Goal: Navigation & Orientation: Find specific page/section

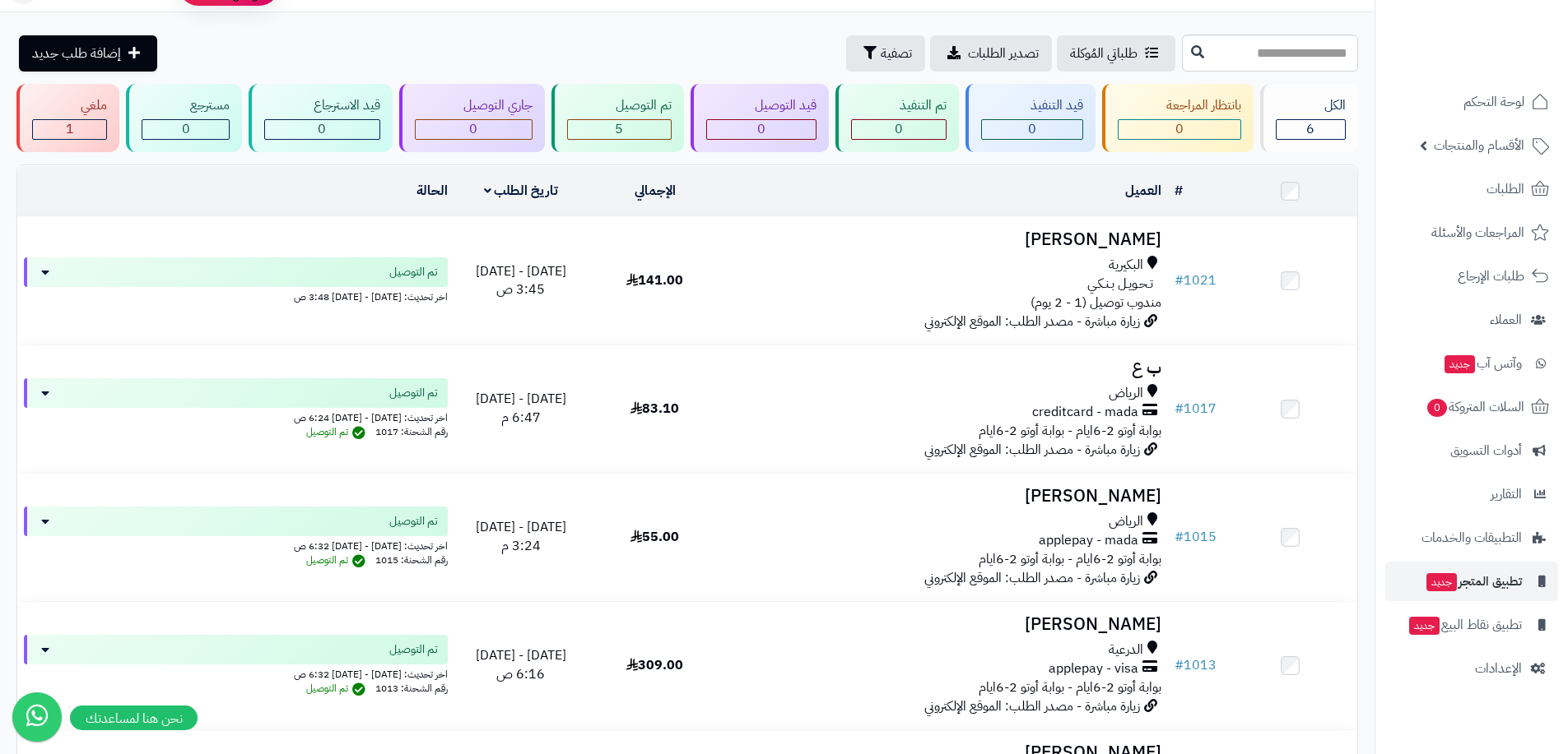
scroll to position [82, 0]
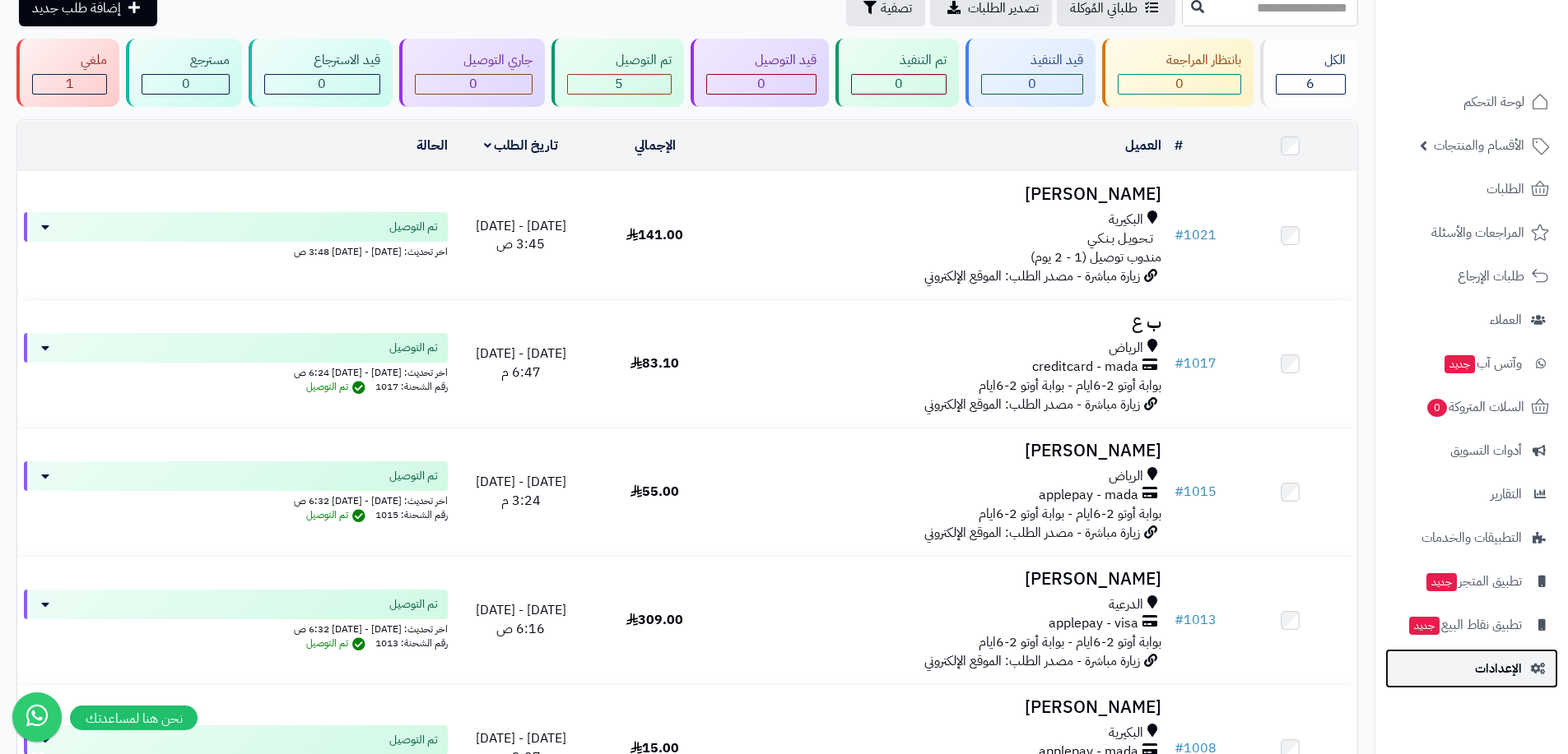
click at [1482, 672] on span "الإعدادات" at bounding box center [1498, 669] width 47 height 23
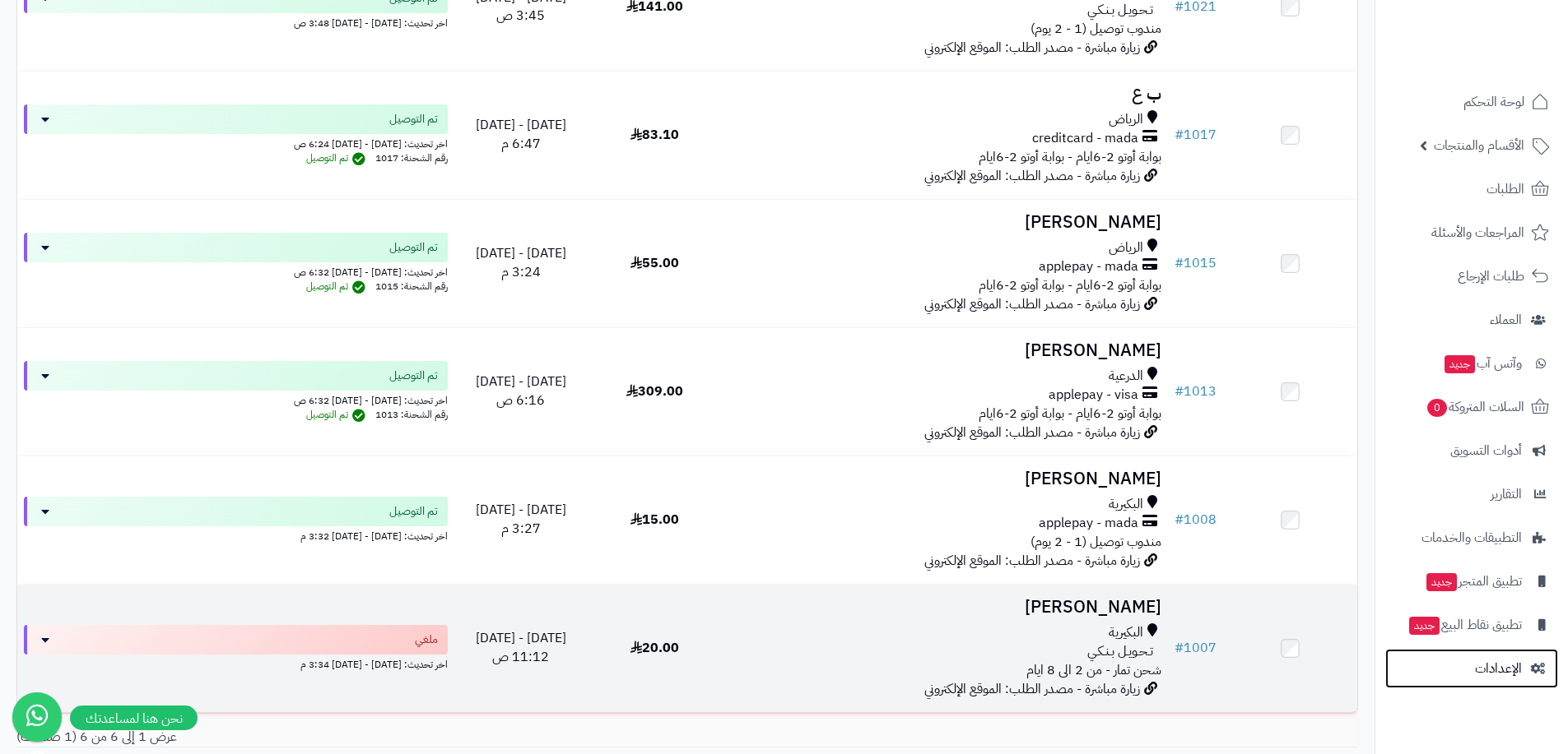
scroll to position [429, 0]
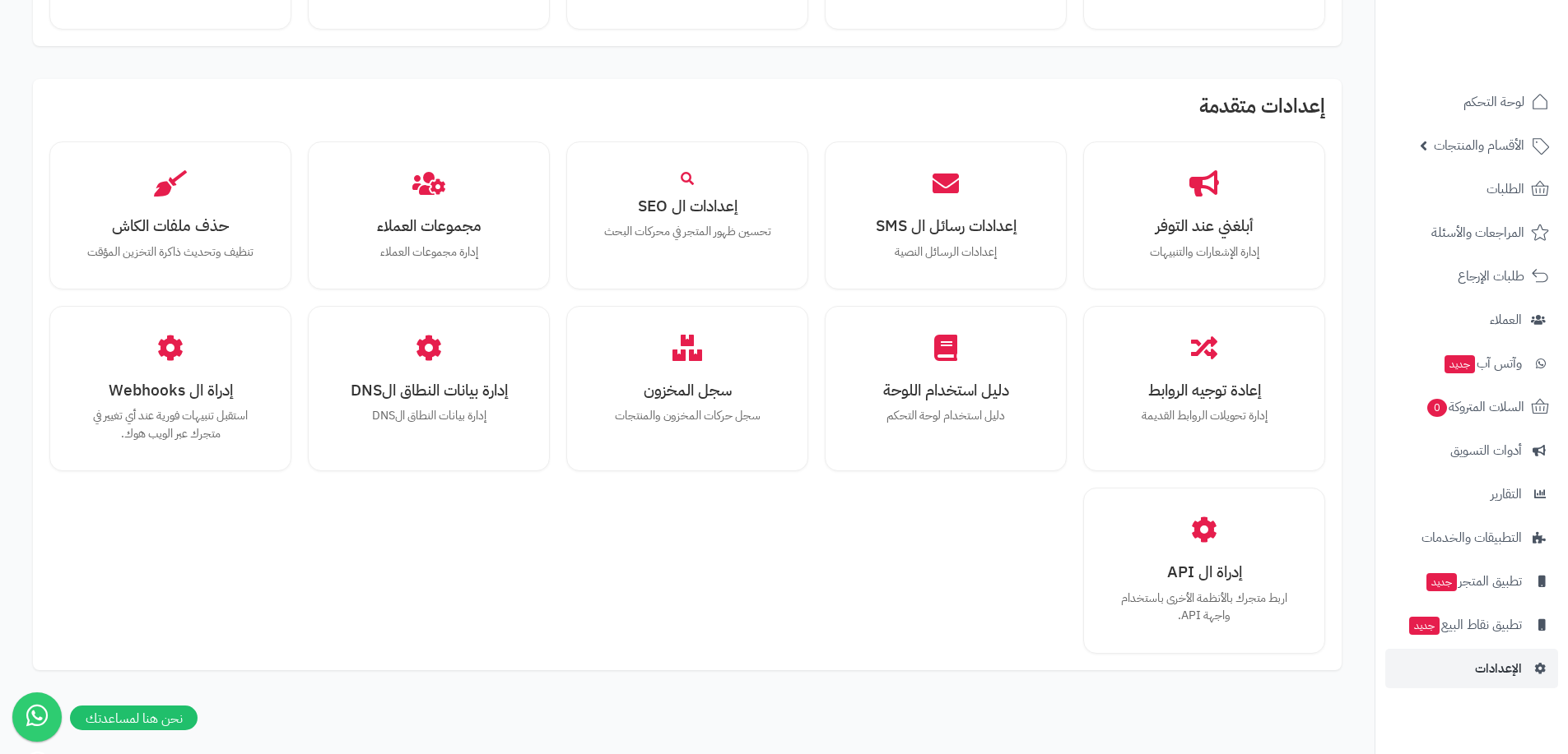
scroll to position [1035, 0]
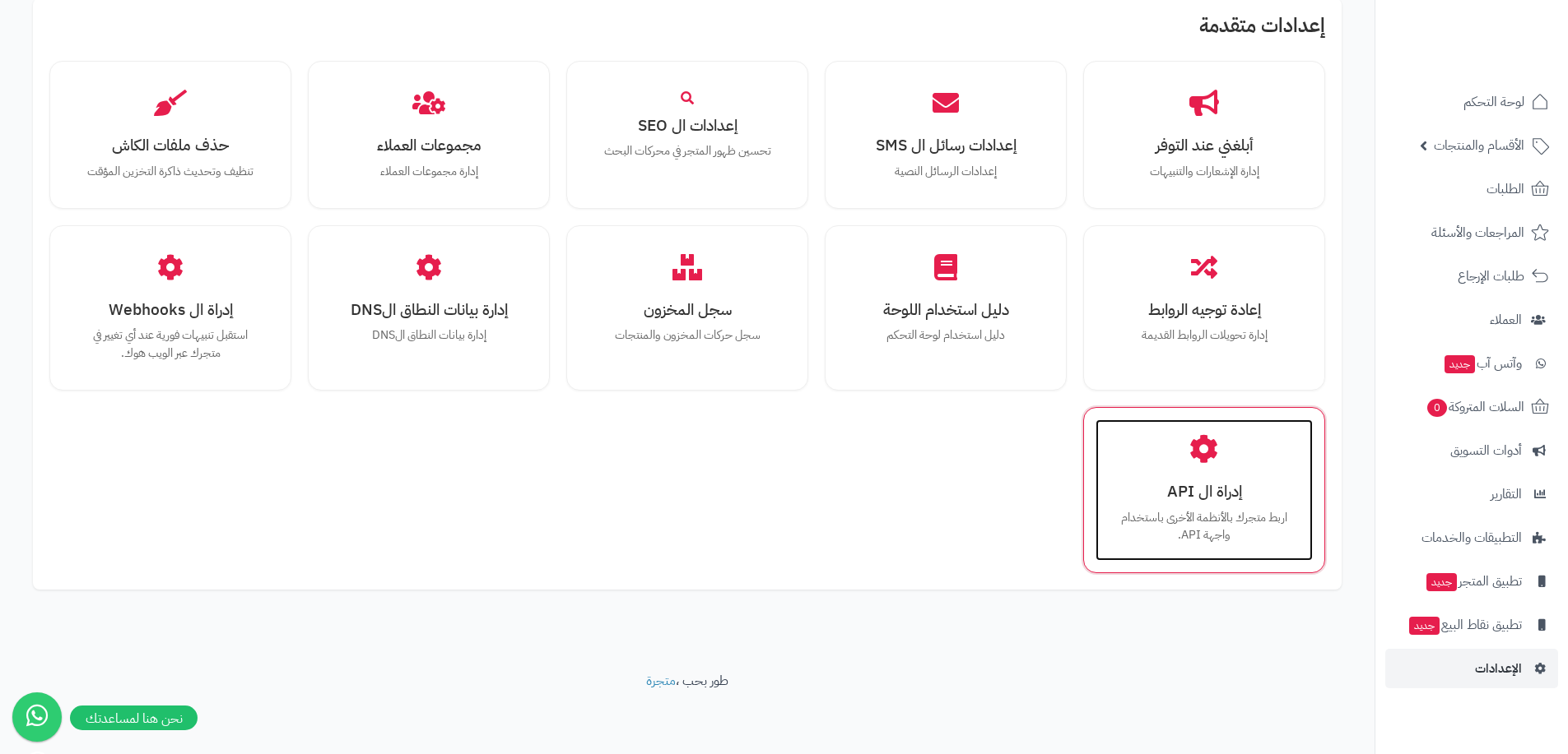
click at [1207, 457] on icon at bounding box center [1204, 450] width 29 height 29
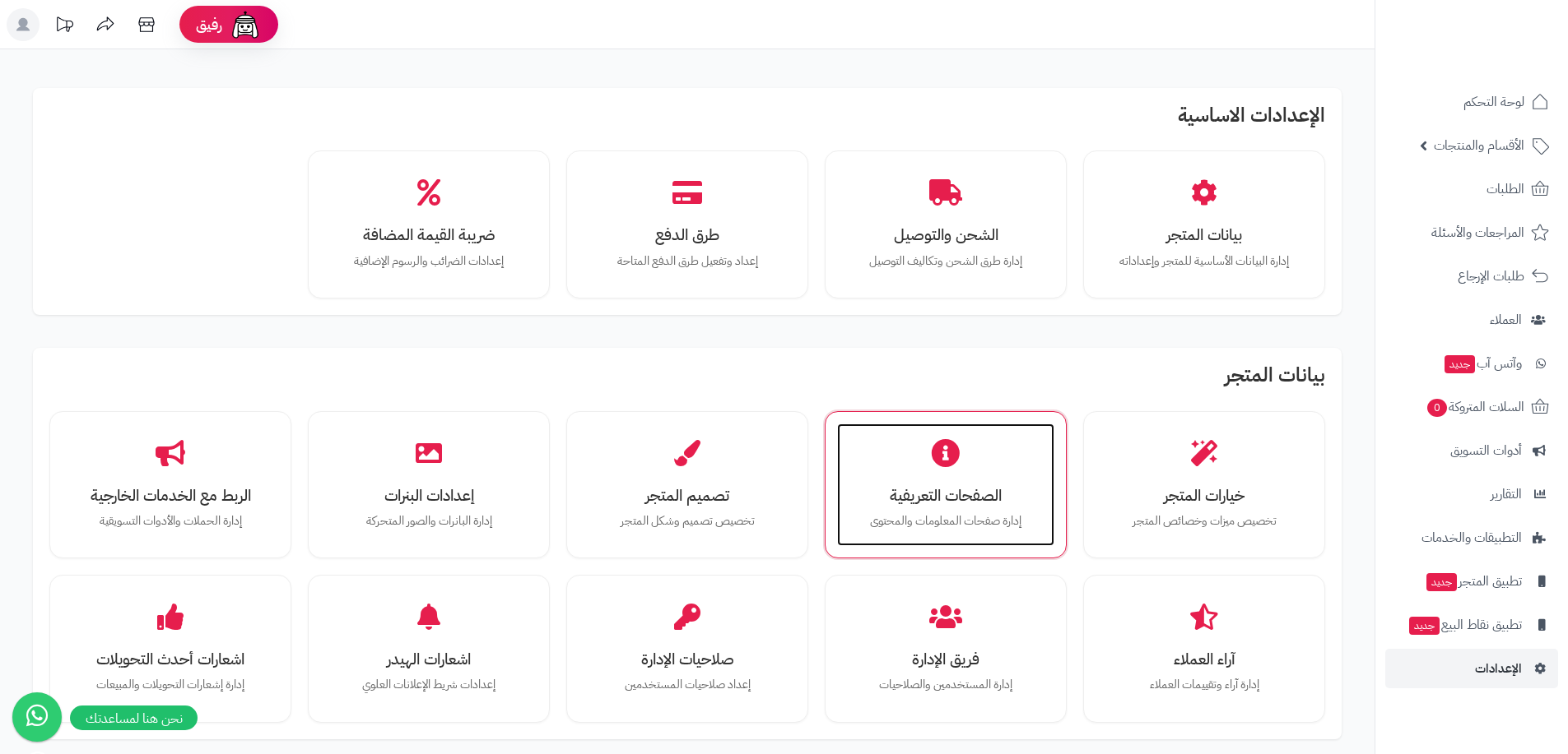
click at [979, 452] on div "الصفحات التعريفية إدارة صفحات المعلومات والمحتوى" at bounding box center [946, 485] width 218 height 123
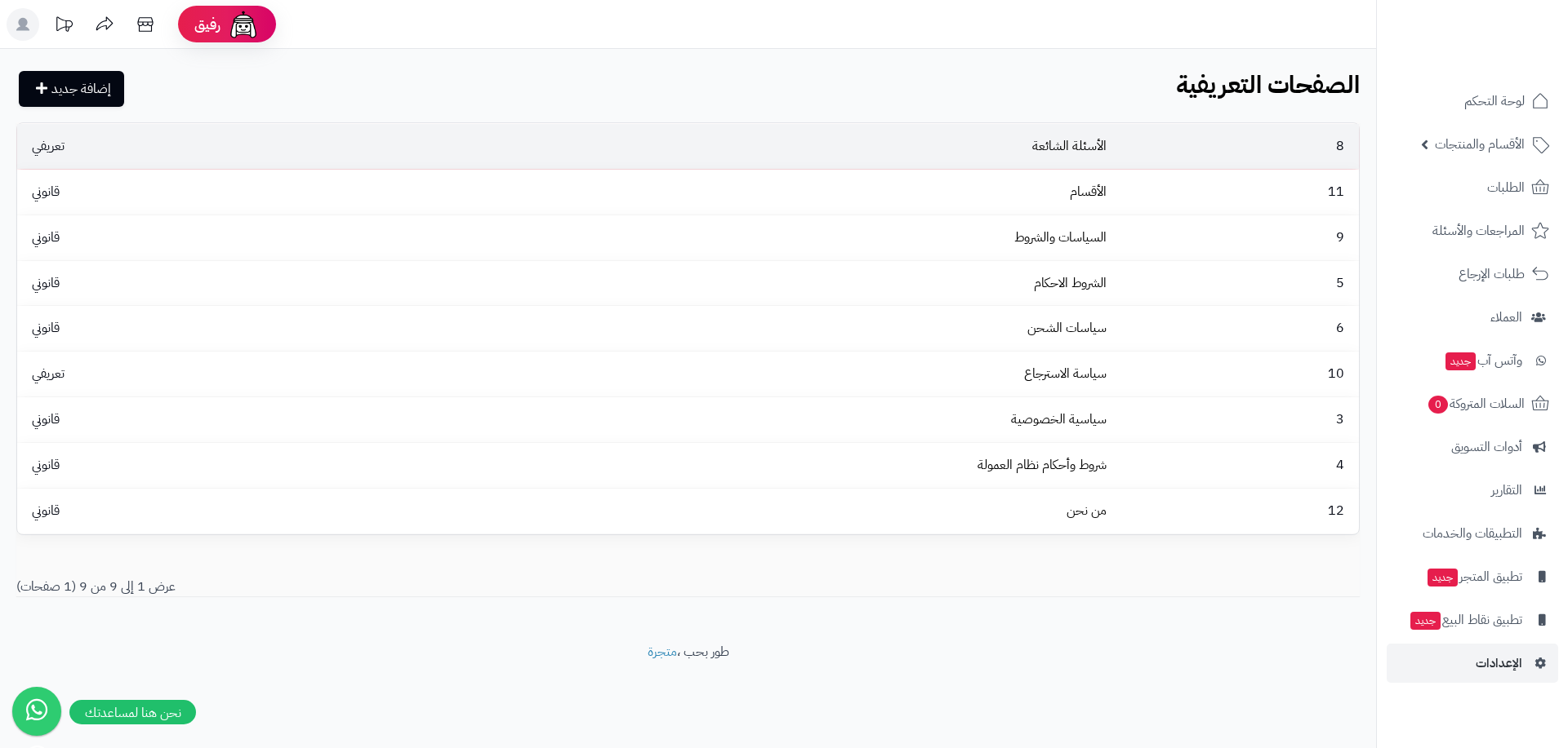
click at [1036, 149] on td "الأسئلة الشائعة" at bounding box center [731, 146] width 763 height 45
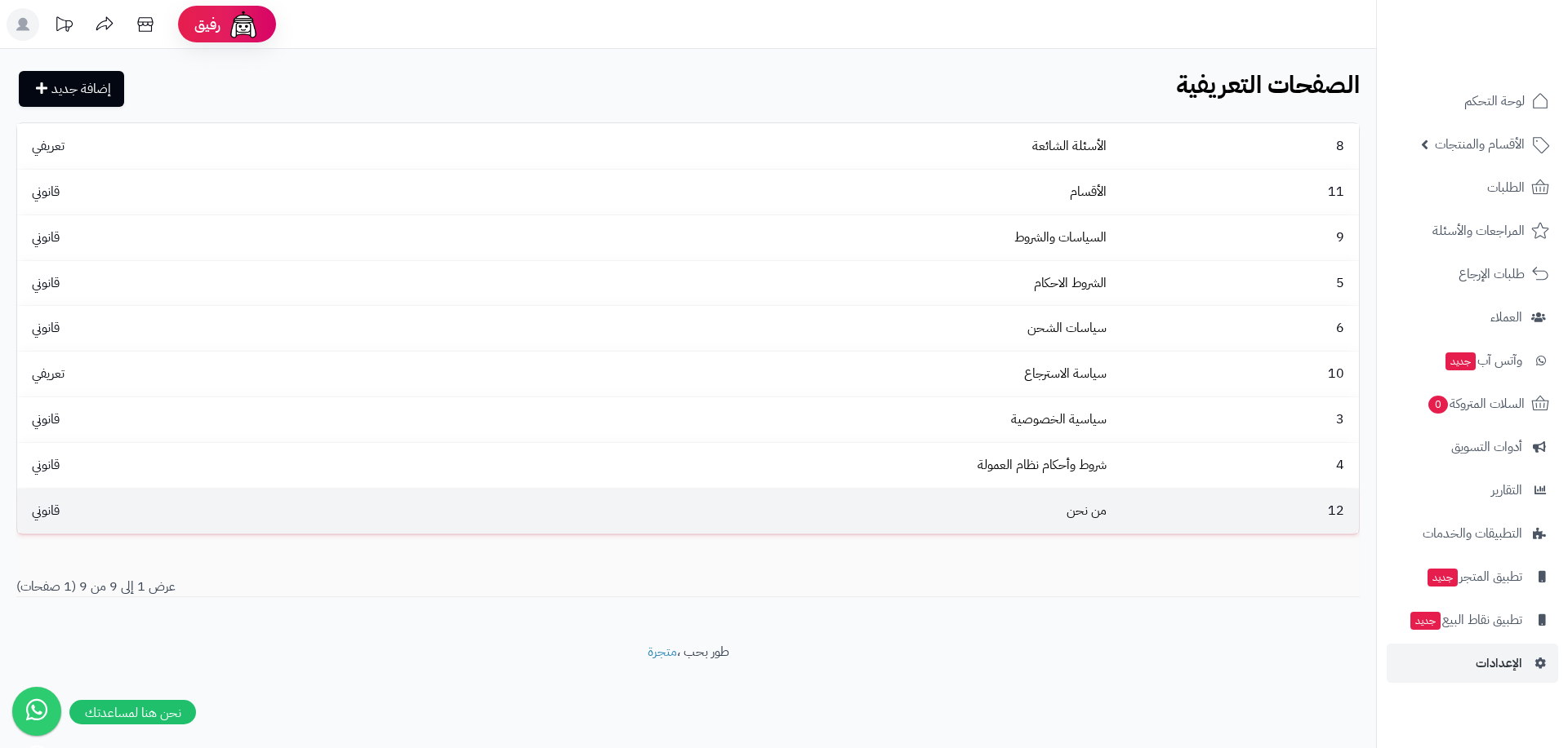
click at [1131, 521] on td "12" at bounding box center [1235, 510] width 245 height 45
click at [40, 515] on span "قانوني" at bounding box center [45, 510] width 45 height 20
click at [514, 512] on td "من نحن" at bounding box center [731, 510] width 763 height 45
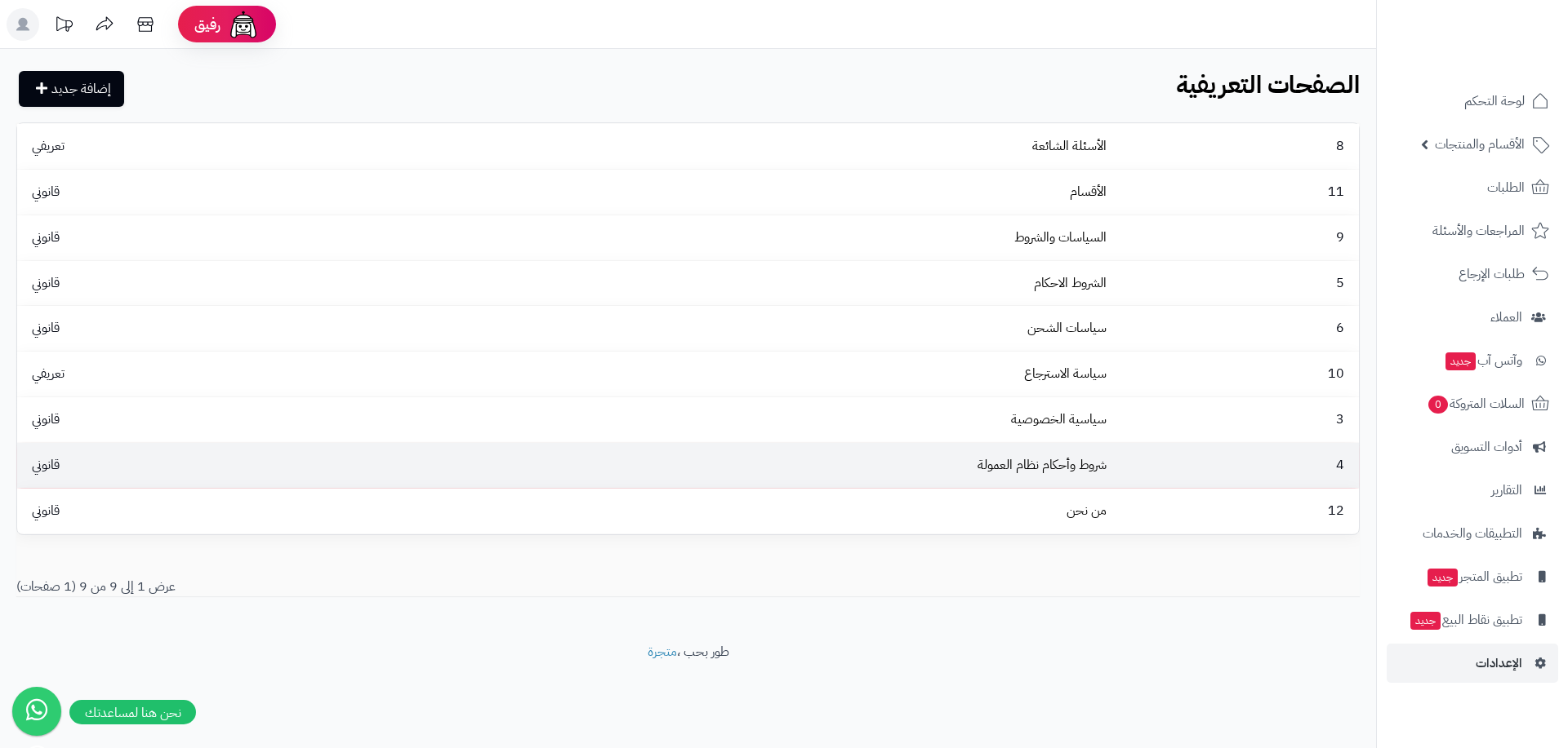
click at [1145, 475] on td "4" at bounding box center [1235, 465] width 245 height 45
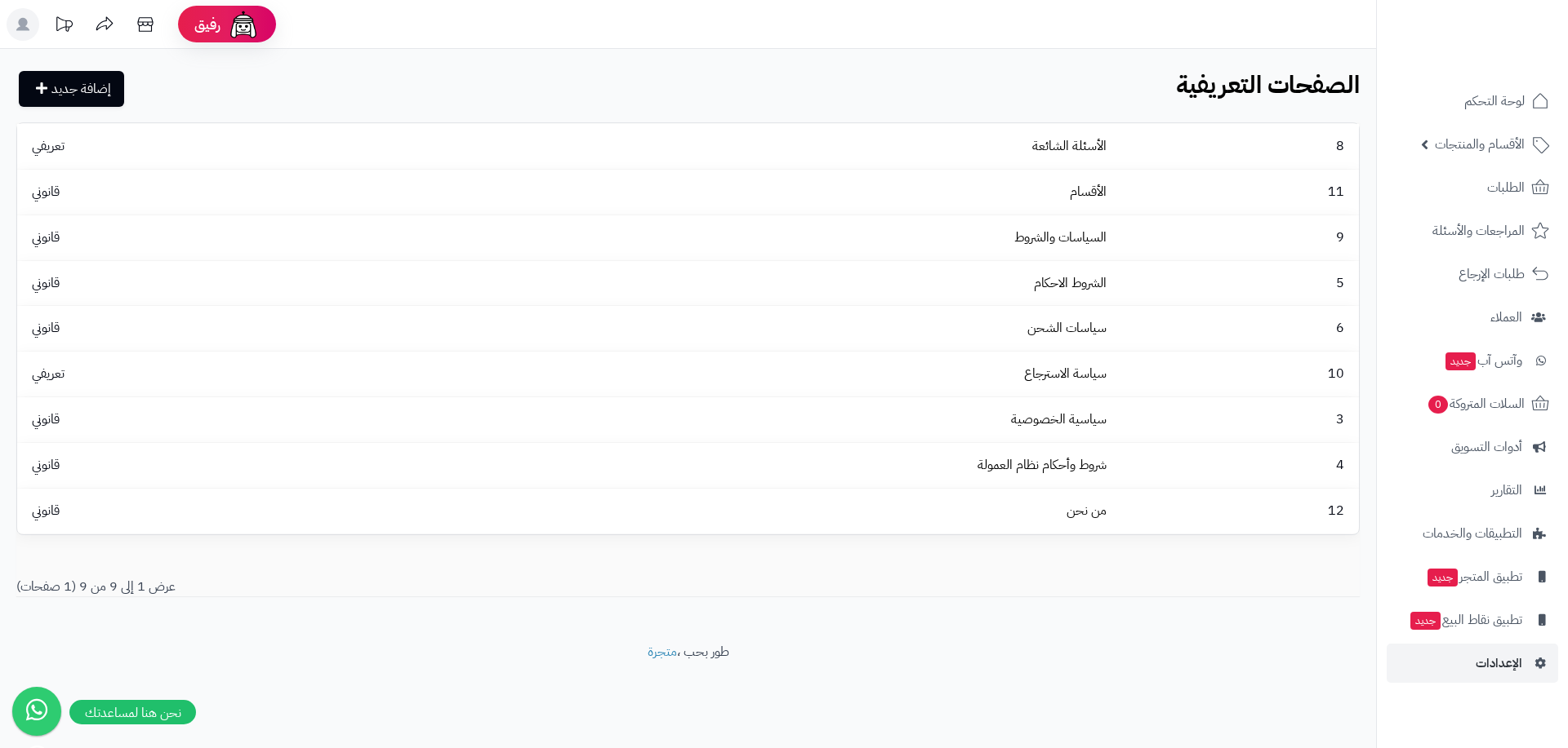
click at [26, 29] on icon at bounding box center [23, 25] width 13 height 13
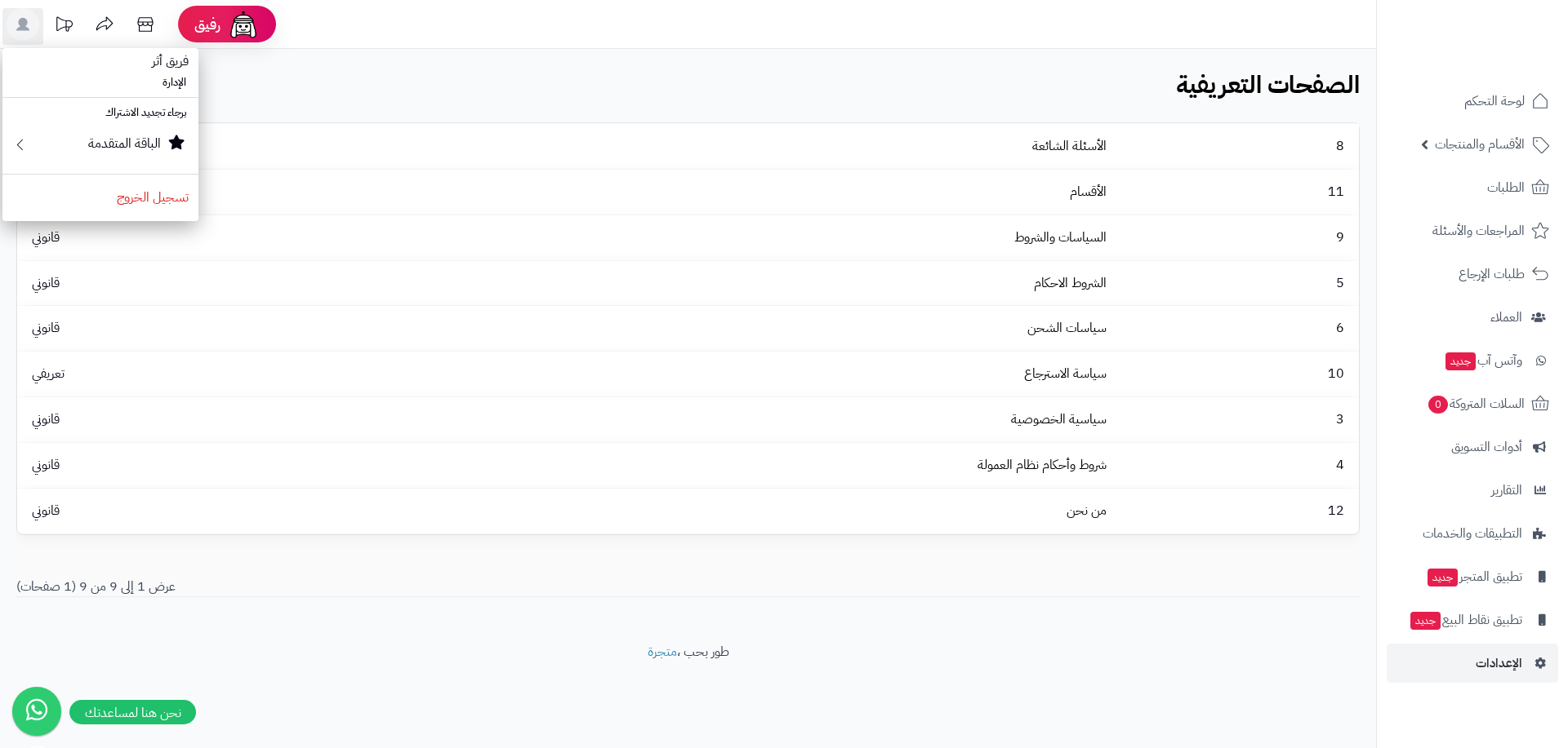
click at [518, 92] on div "إضافة جديد الصفحات التعريفية الرئيسية الصفحات التعريفية" at bounding box center [688, 90] width 1376 height 39
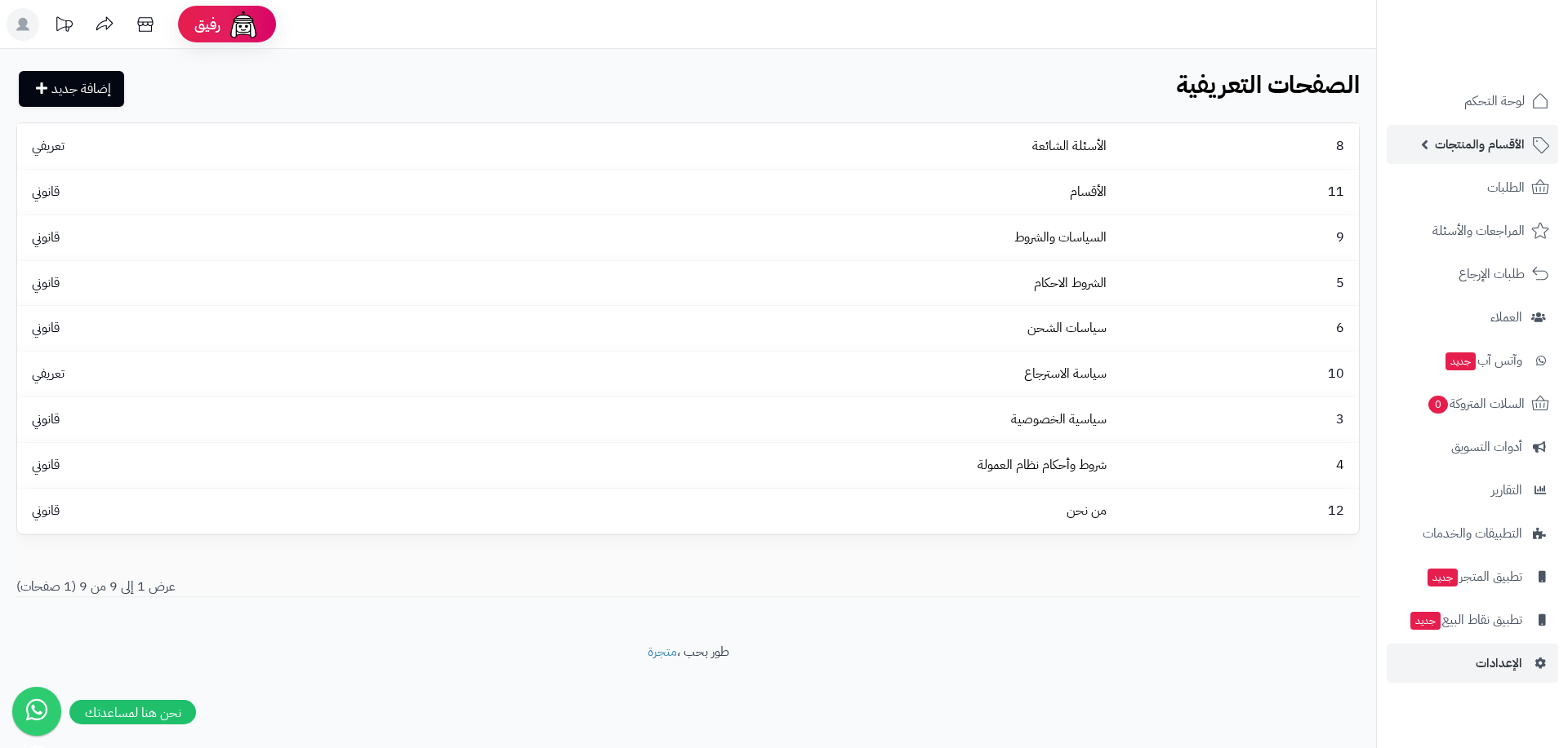
click at [1423, 144] on link "الأقسام والمنتجات" at bounding box center [1472, 144] width 171 height 39
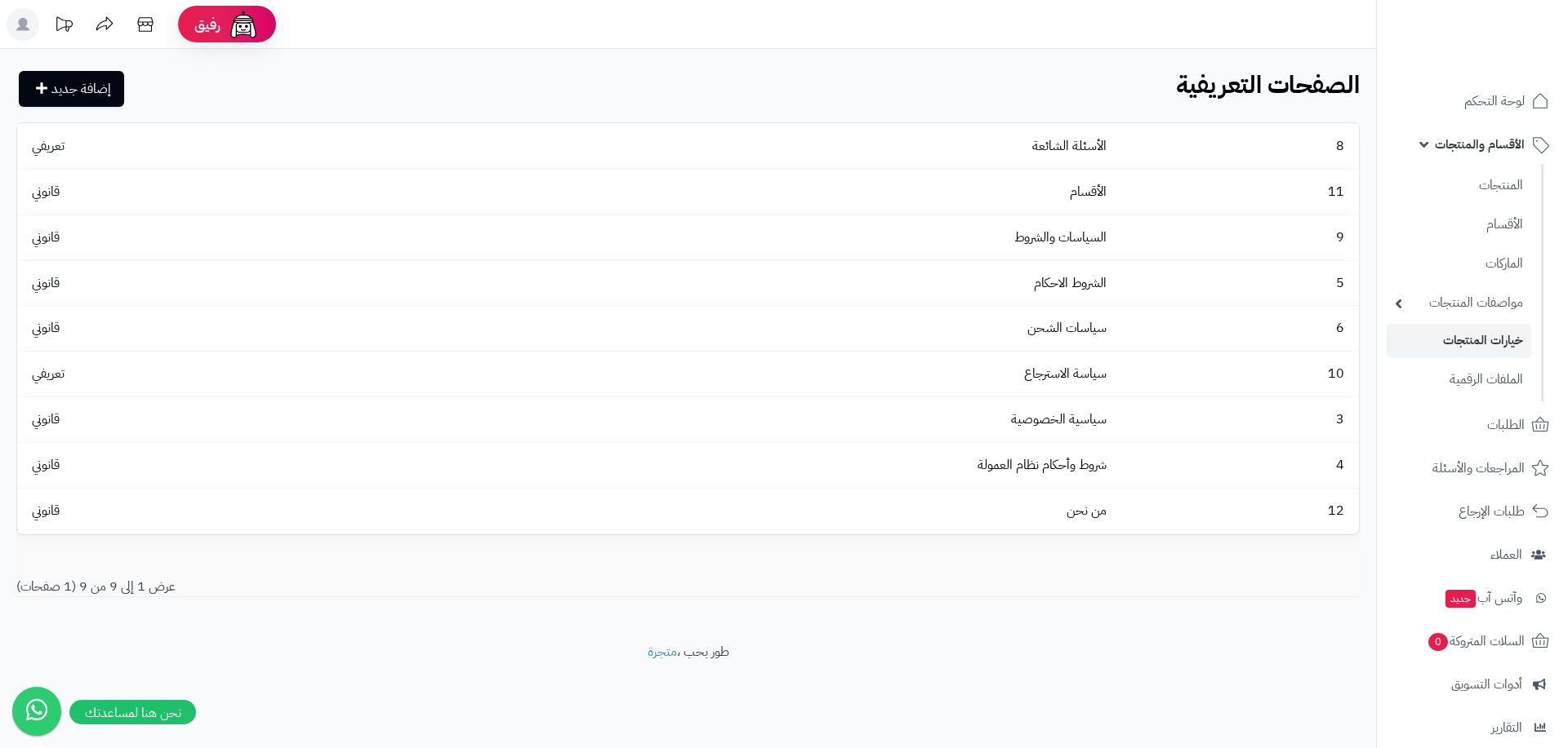
scroll to position [192, 0]
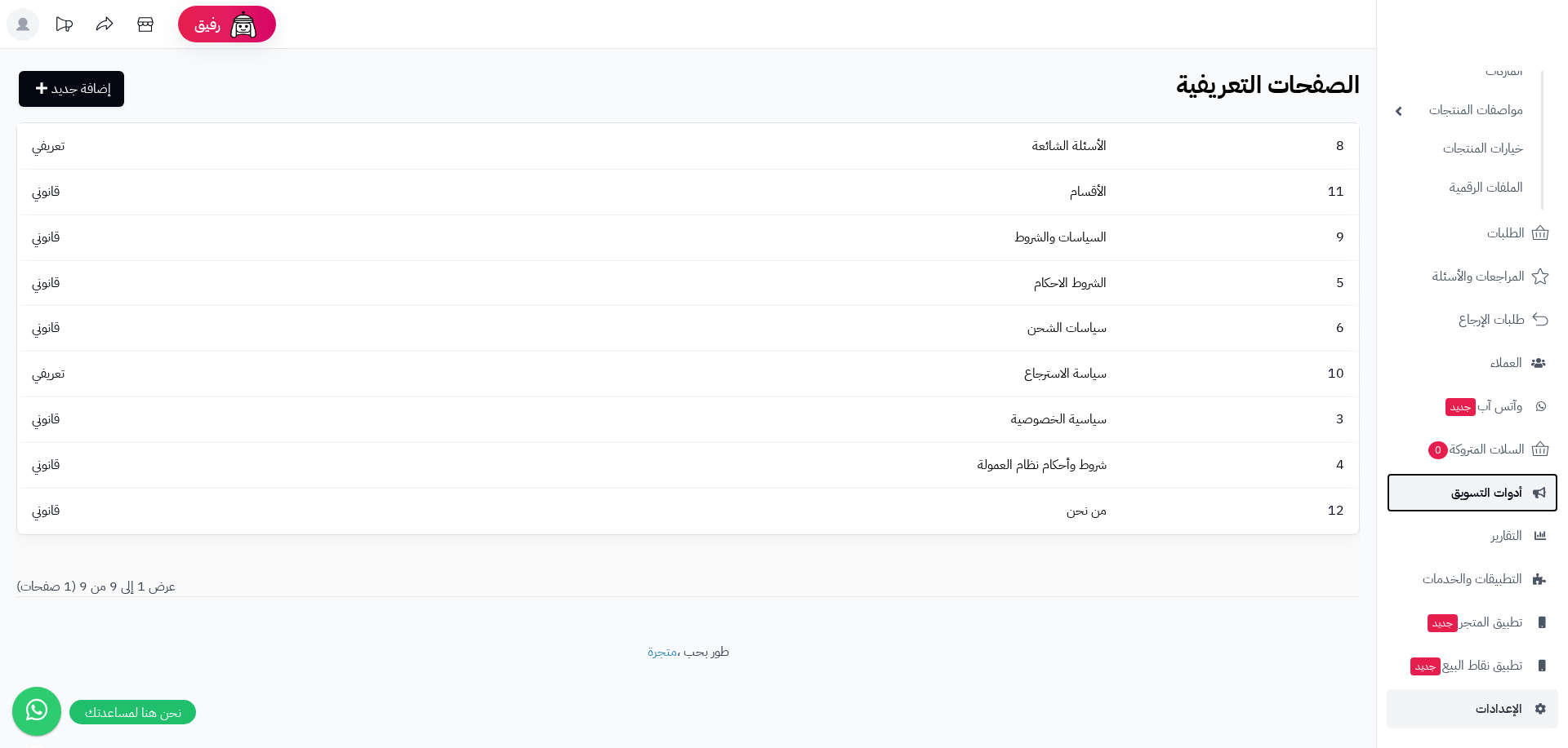
click at [1515, 501] on span "أدوات التسويق" at bounding box center [1487, 493] width 71 height 23
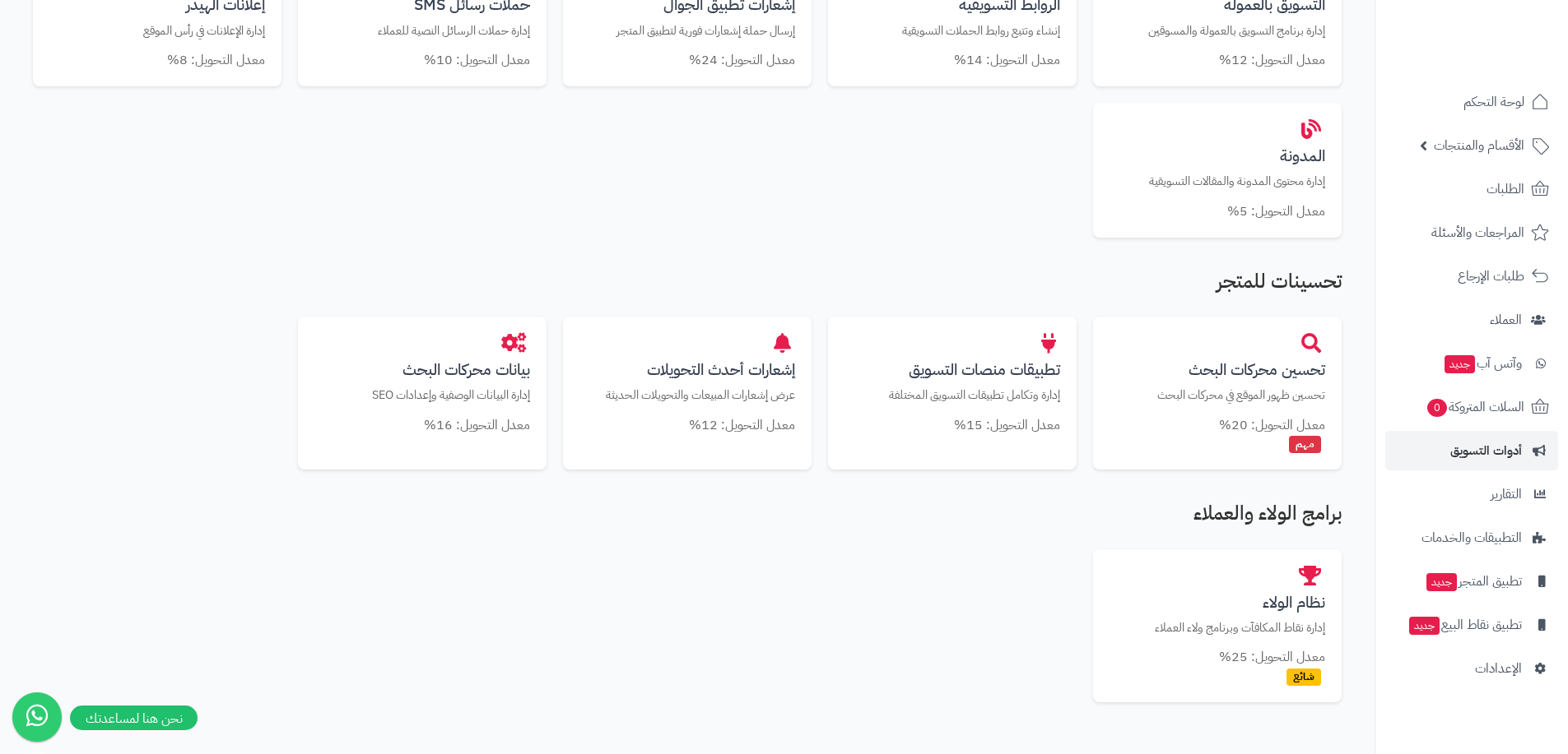
scroll to position [823, 0]
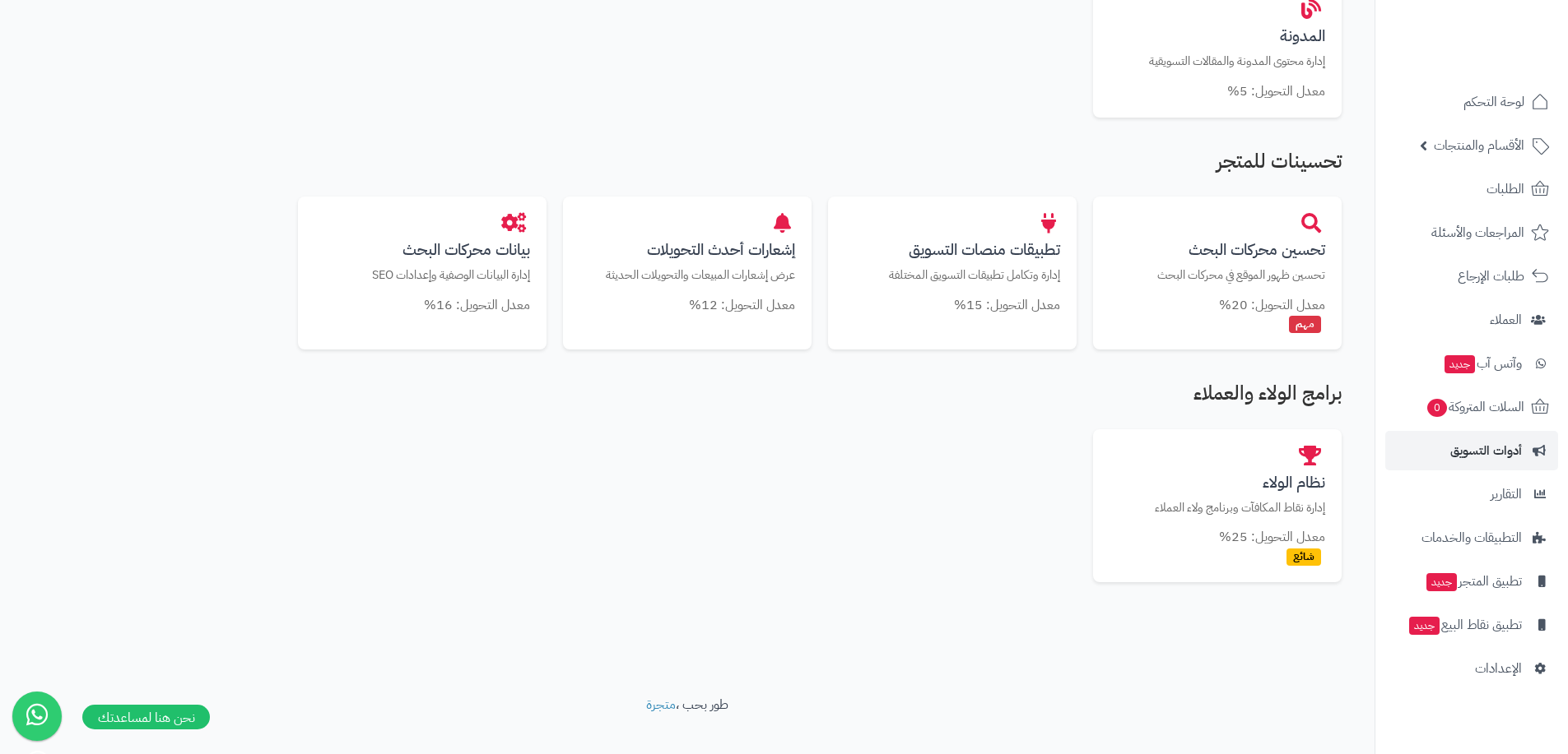
click at [51, 713] on icon at bounding box center [36, 715] width 43 height 46
